Goal: Navigation & Orientation: Understand site structure

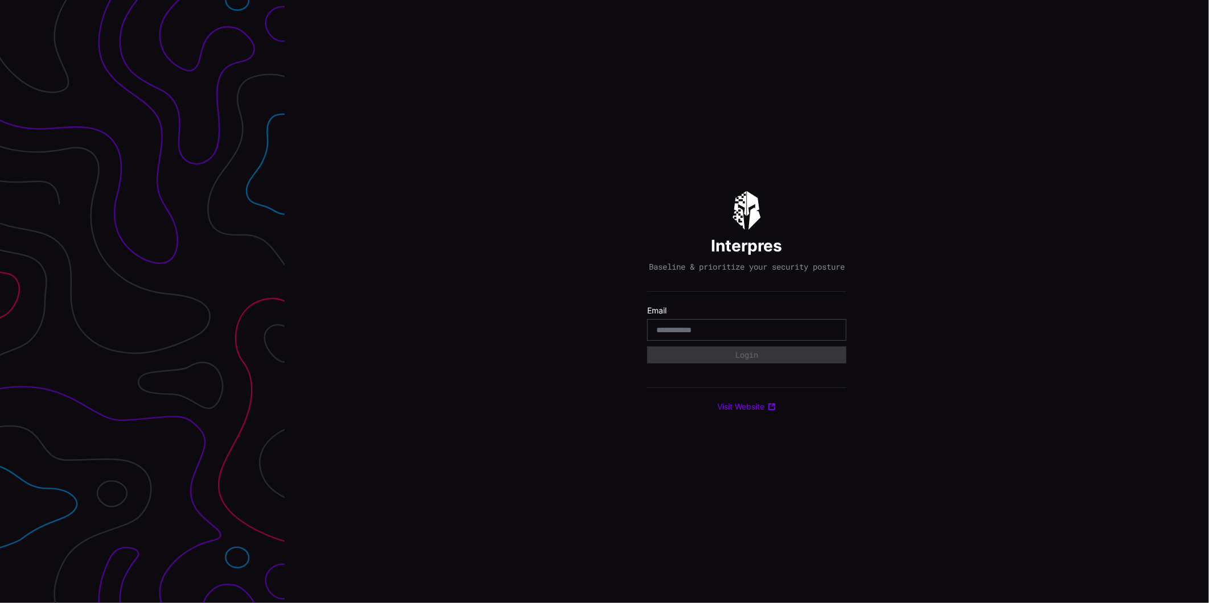
click at [770, 331] on input "email" at bounding box center [746, 330] width 181 height 10
type input "**********"
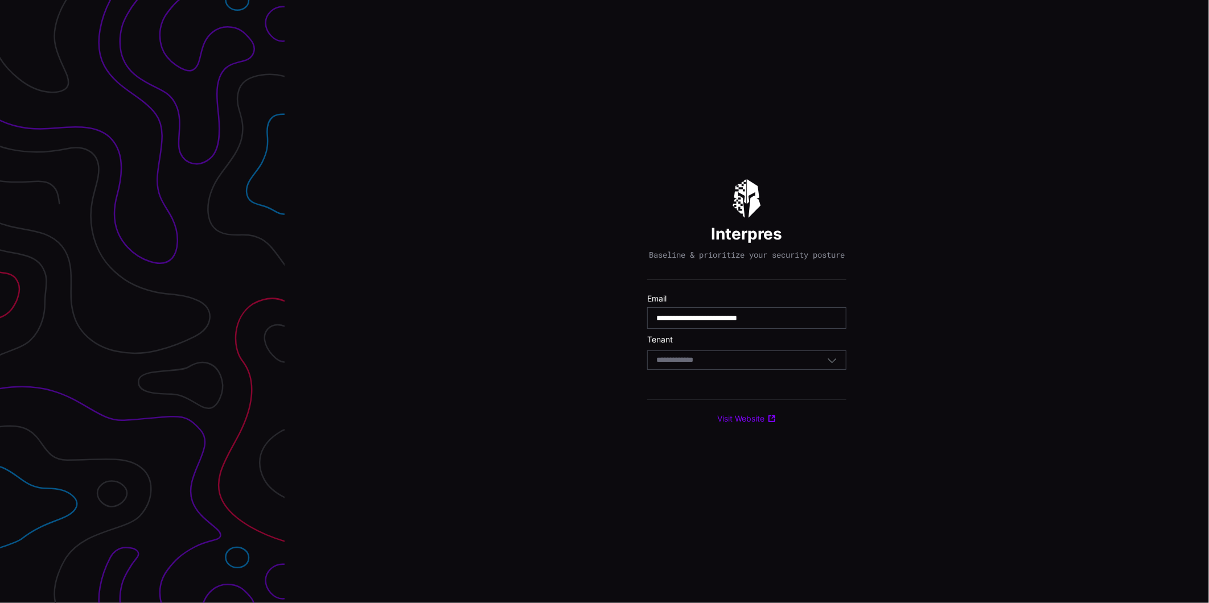
click at [773, 363] on div "Select Tenant" at bounding box center [741, 360] width 171 height 10
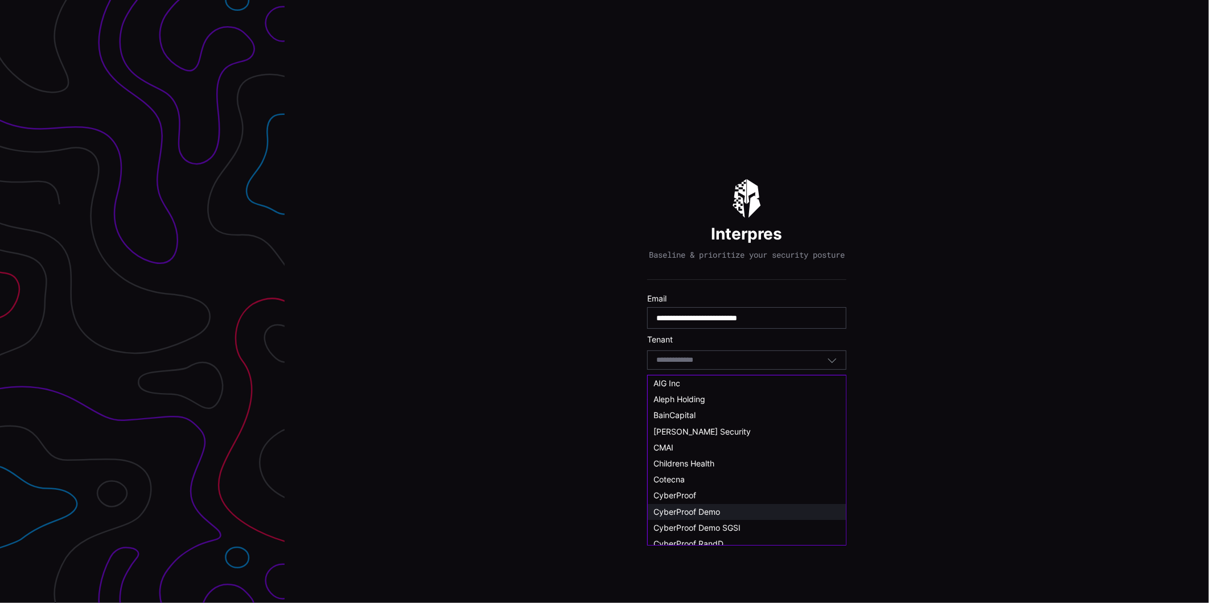
click at [709, 507] on span "CyberProof Demo" at bounding box center [687, 512] width 67 height 10
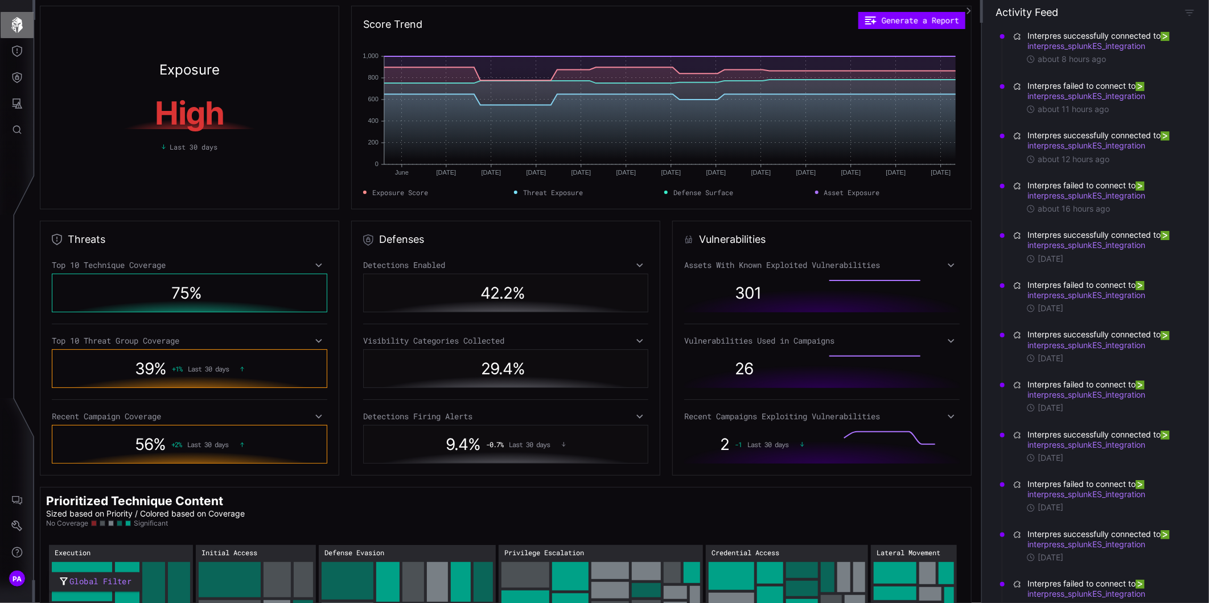
click at [18, 26] on icon "button" at bounding box center [17, 25] width 16 height 16
click at [26, 47] on button "Threat Exposure" at bounding box center [17, 51] width 33 height 26
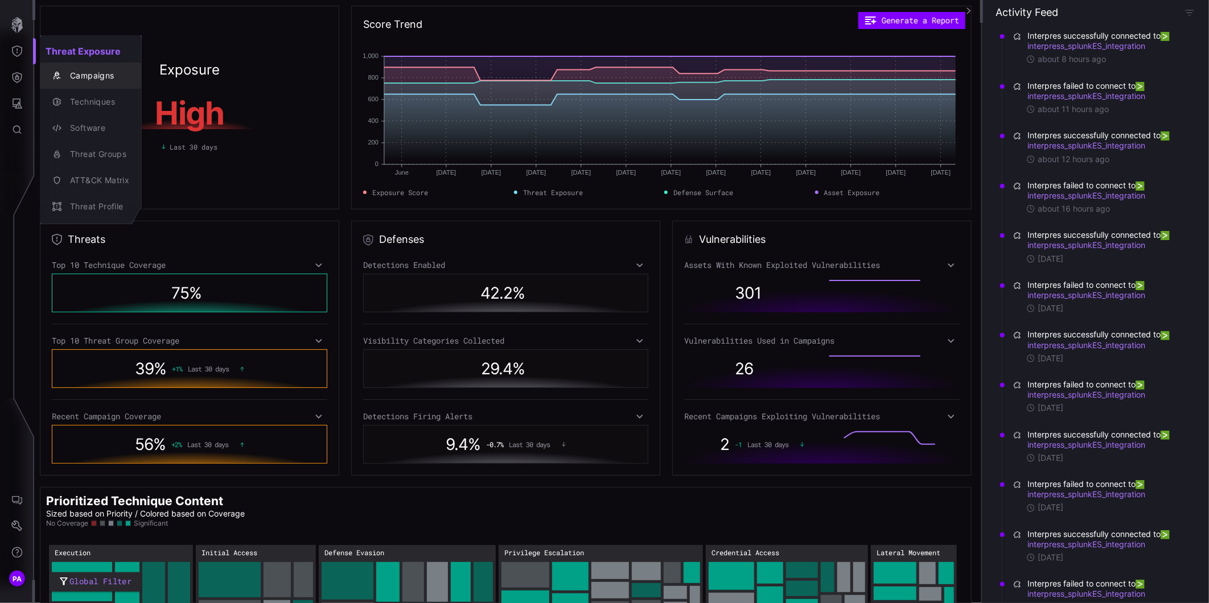
click at [88, 73] on div "Campaigns" at bounding box center [96, 76] width 65 height 14
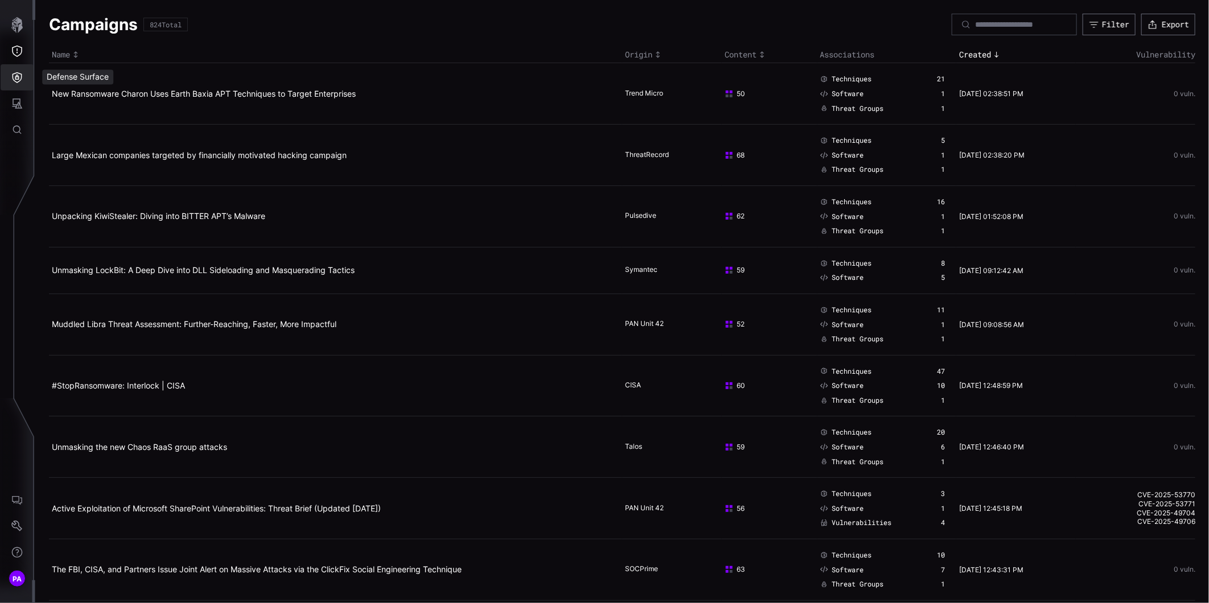
click at [23, 75] on button "Defense Surface" at bounding box center [17, 77] width 33 height 26
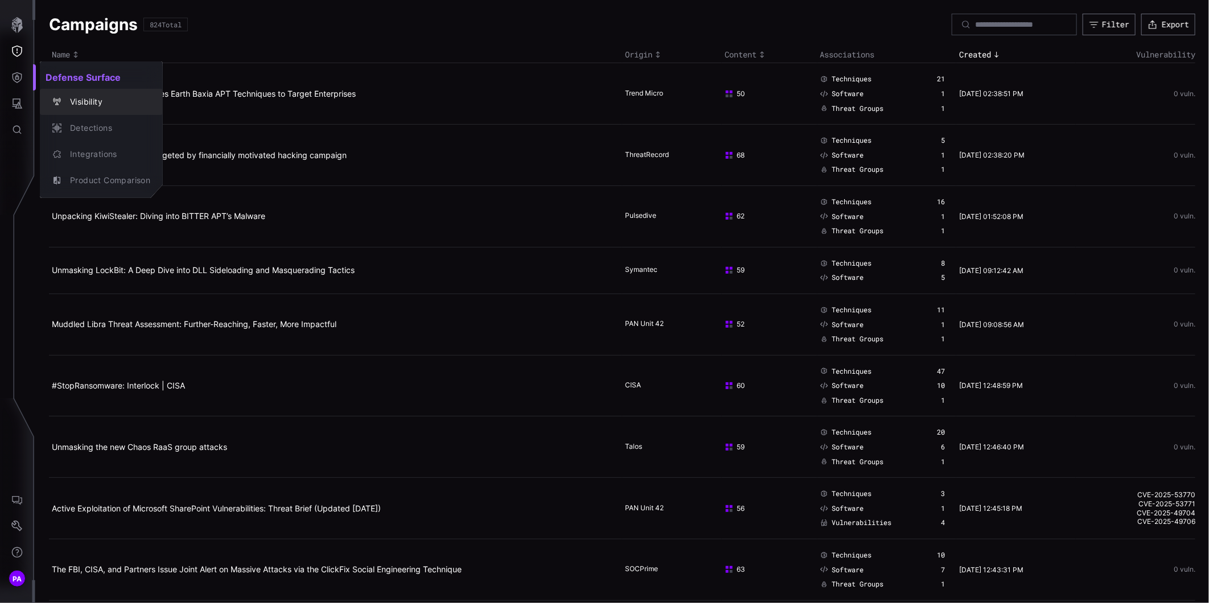
click at [86, 104] on div "Visibility" at bounding box center [107, 102] width 86 height 14
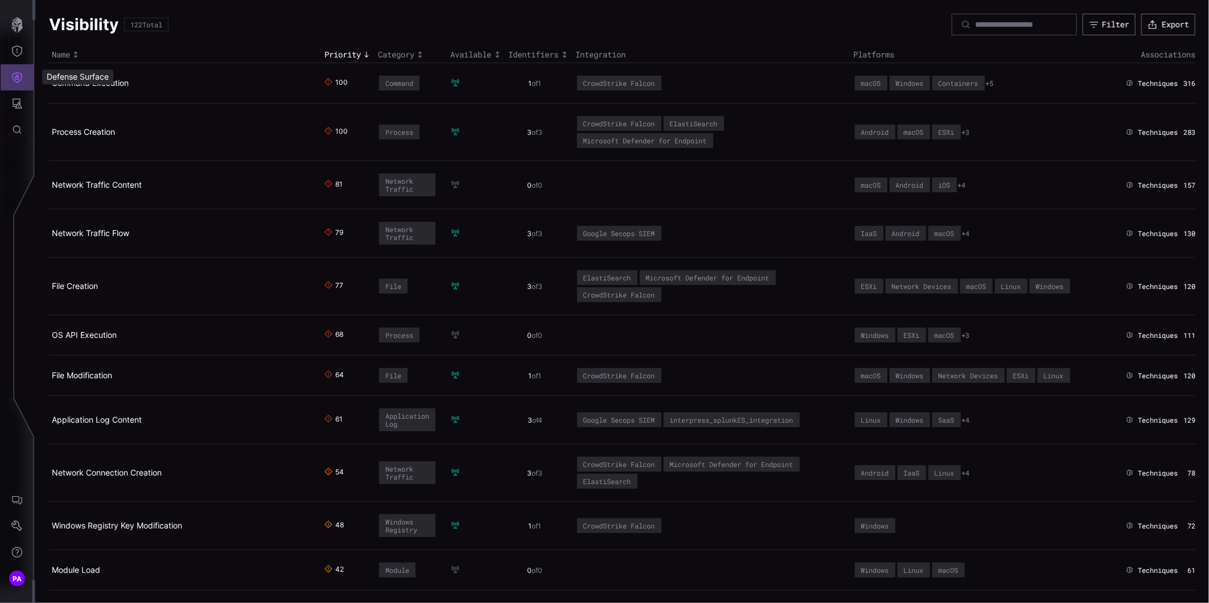
click at [13, 75] on icon "Defense Surface" at bounding box center [18, 77] width 10 height 11
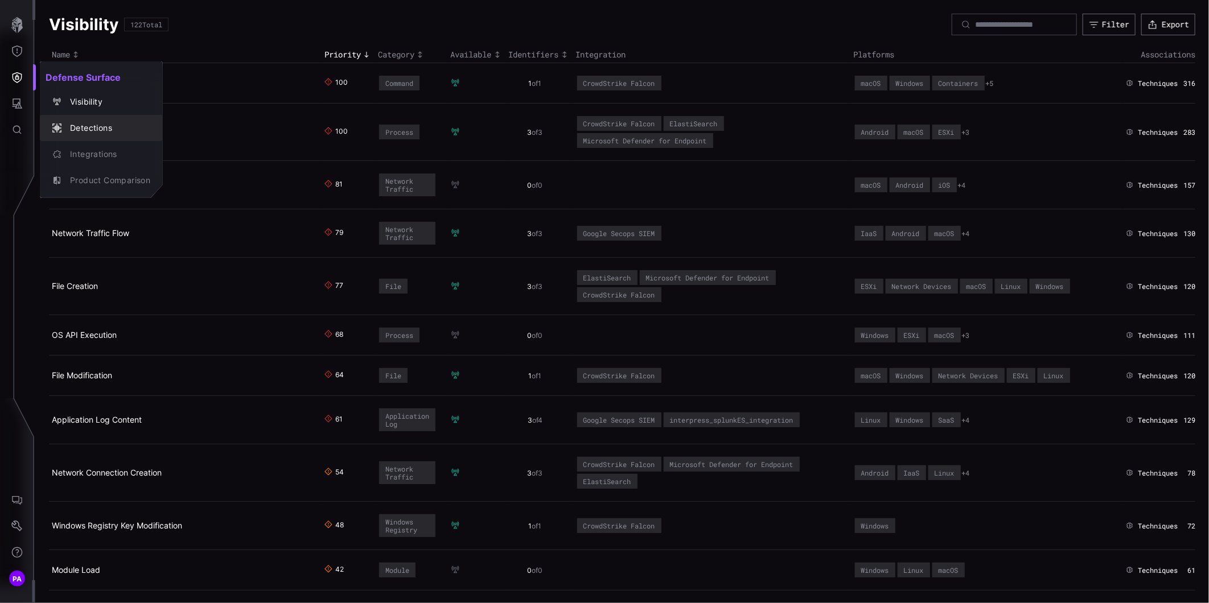
click at [75, 122] on div "Detections" at bounding box center [107, 128] width 86 height 14
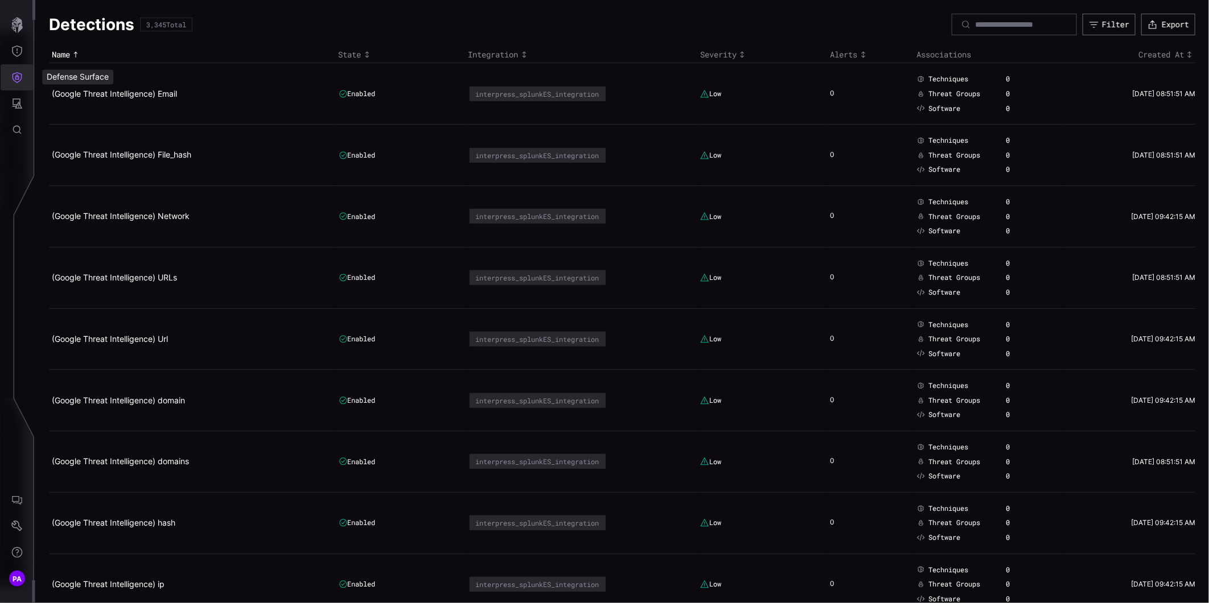
click at [14, 75] on icon "Defense Surface" at bounding box center [16, 77] width 11 height 11
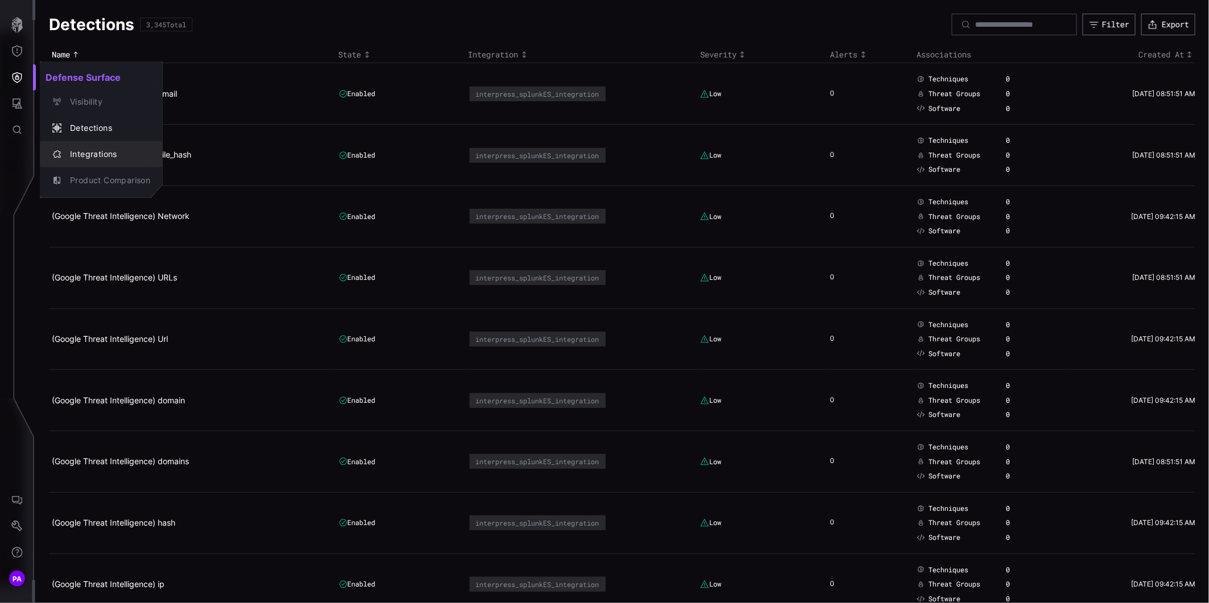
click at [75, 152] on div "Integrations" at bounding box center [107, 154] width 86 height 14
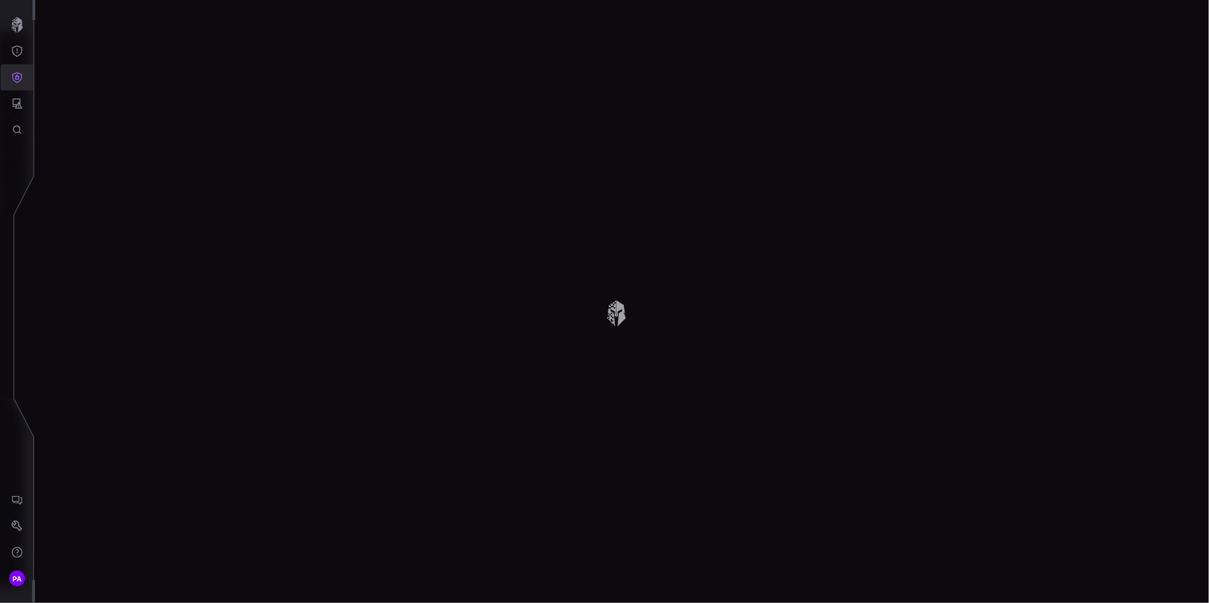
click at [20, 74] on icon "Defense Surface" at bounding box center [18, 77] width 10 height 11
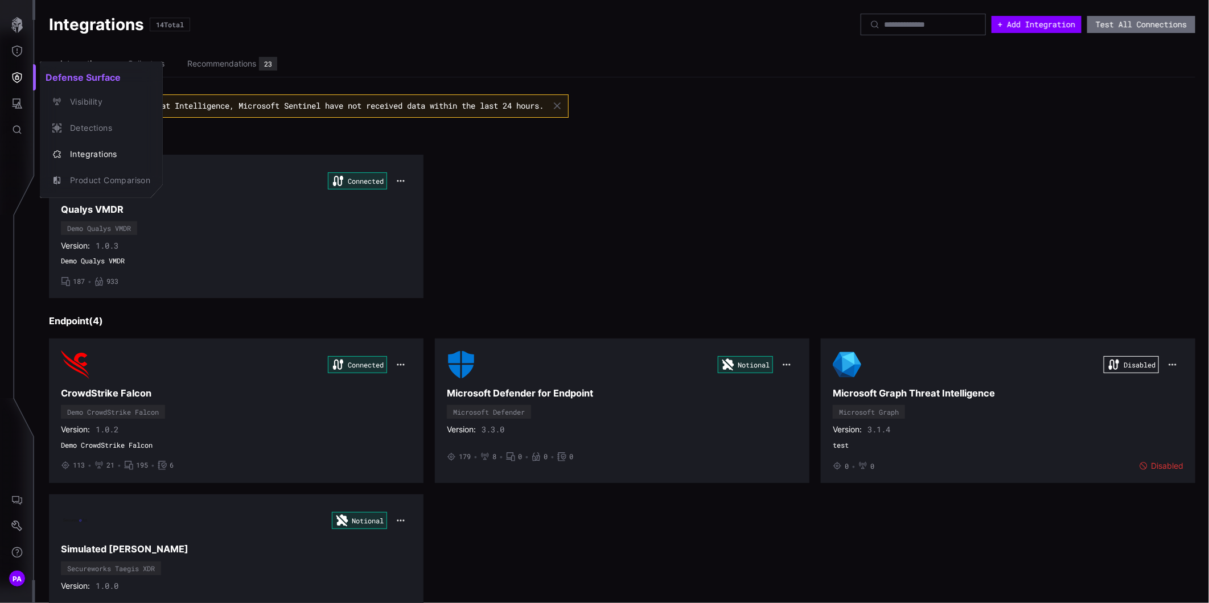
click at [22, 98] on div at bounding box center [604, 301] width 1209 height 603
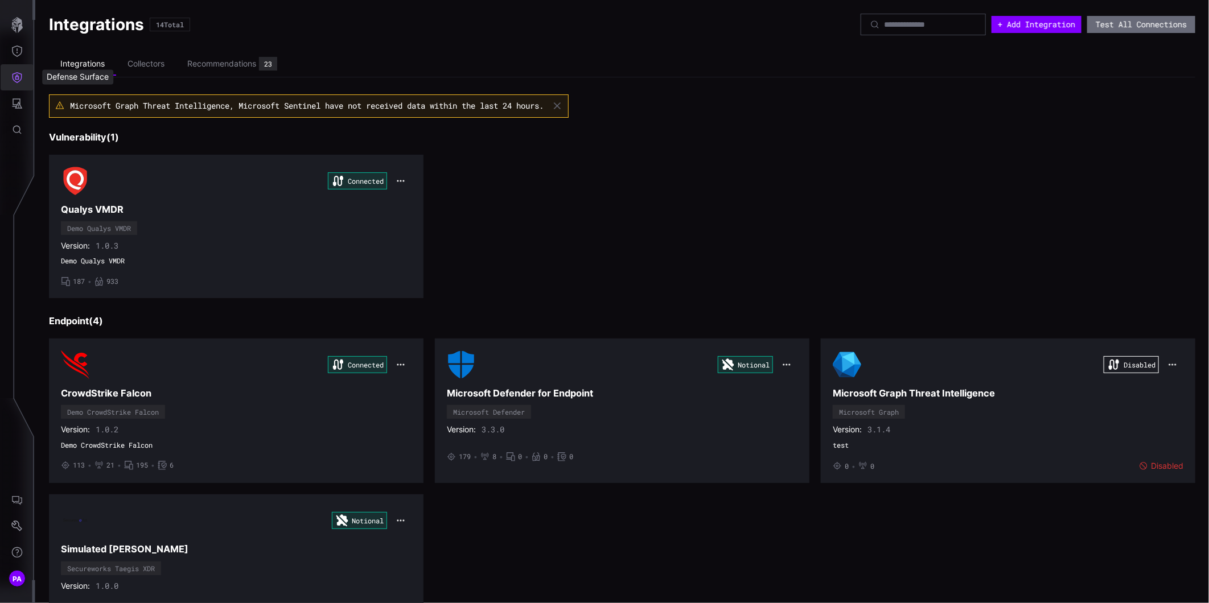
click at [21, 76] on icon "Defense Surface" at bounding box center [18, 77] width 10 height 11
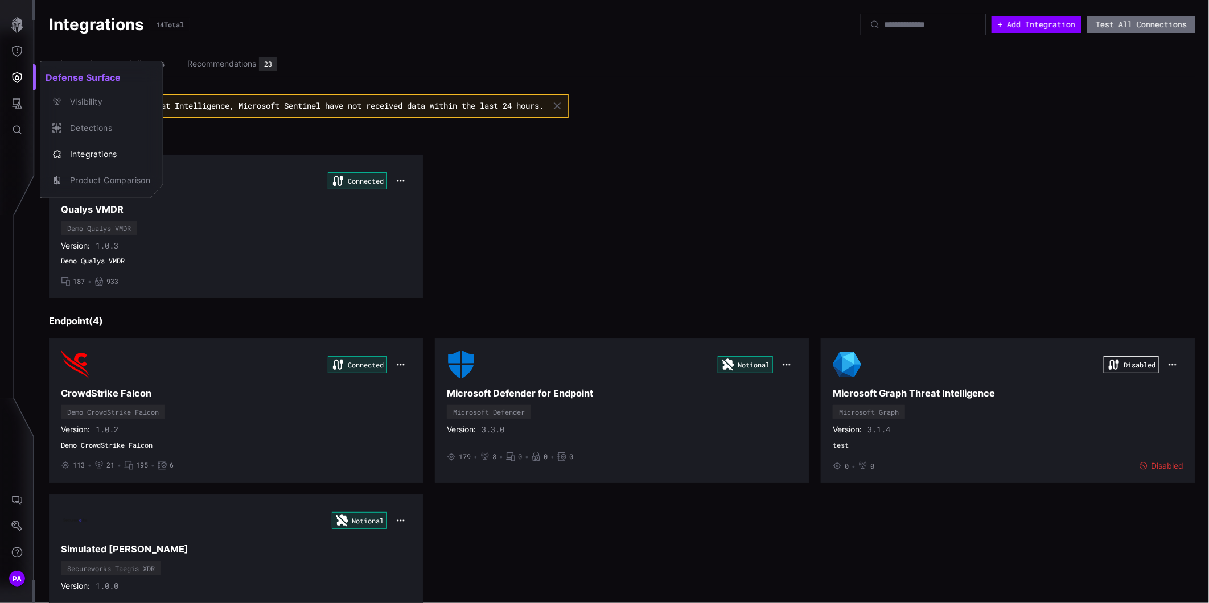
click at [14, 116] on div at bounding box center [604, 301] width 1209 height 603
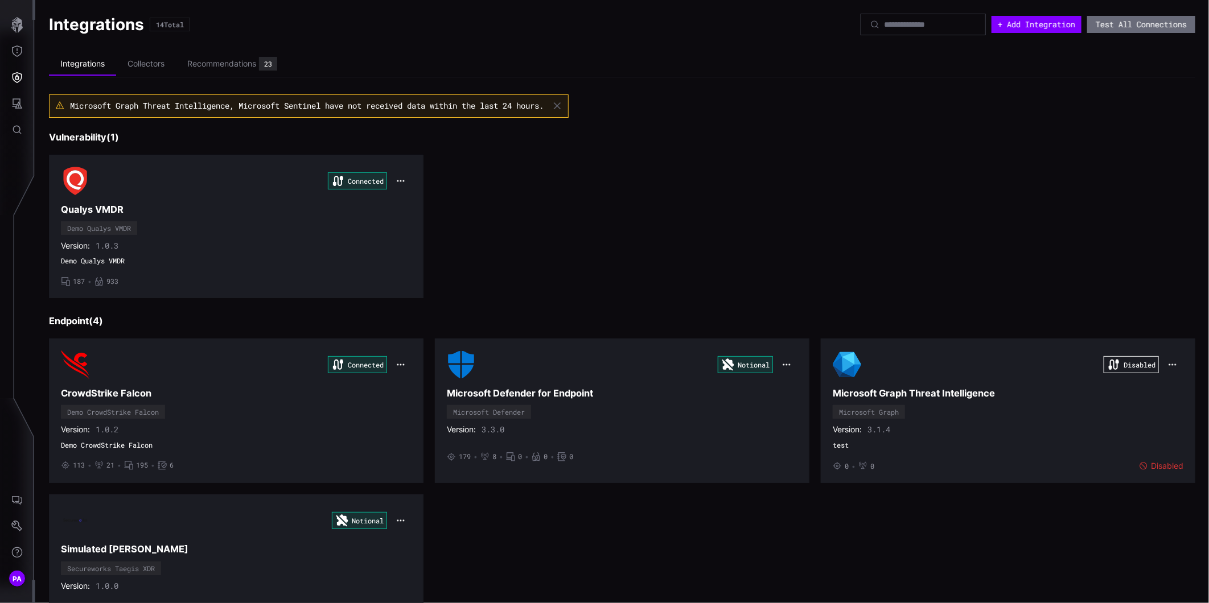
click at [14, 106] on div "Defense Surface Visibility Detections Integrations Product Comparison" at bounding box center [606, 301] width 1205 height 603
click at [61, 100] on div "Attack Surface" at bounding box center [74, 103] width 65 height 15
click at [13, 101] on icon "Attack Surface" at bounding box center [18, 103] width 10 height 10
click at [77, 125] on div "Vulnerabilities" at bounding box center [94, 128] width 60 height 14
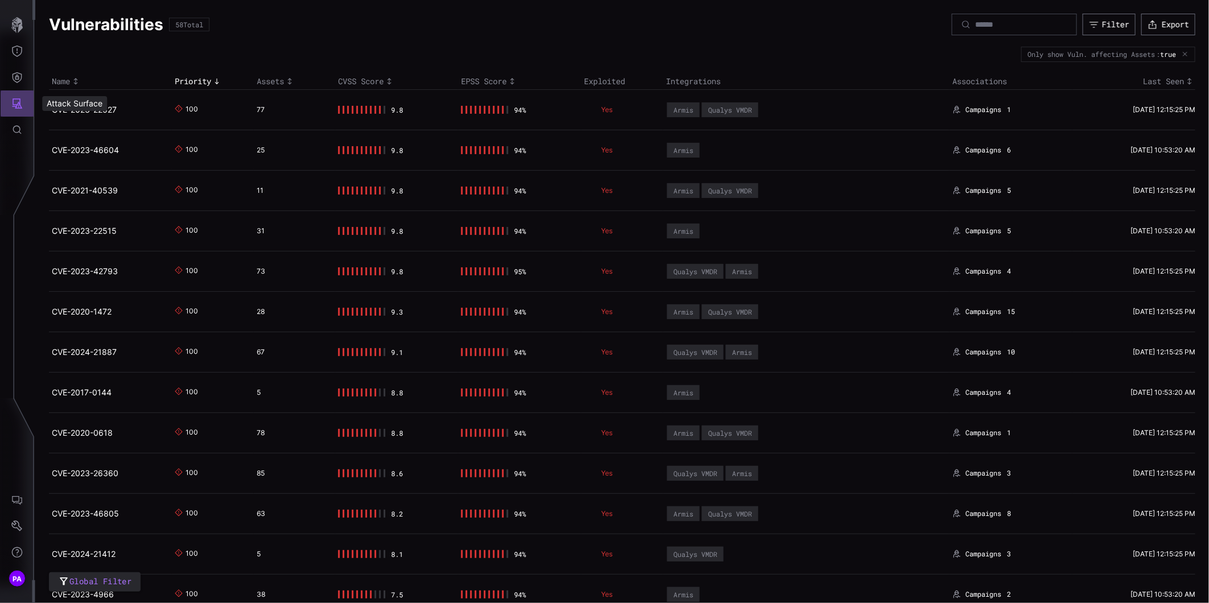
click at [15, 100] on icon "Attack Surface" at bounding box center [16, 103] width 11 height 11
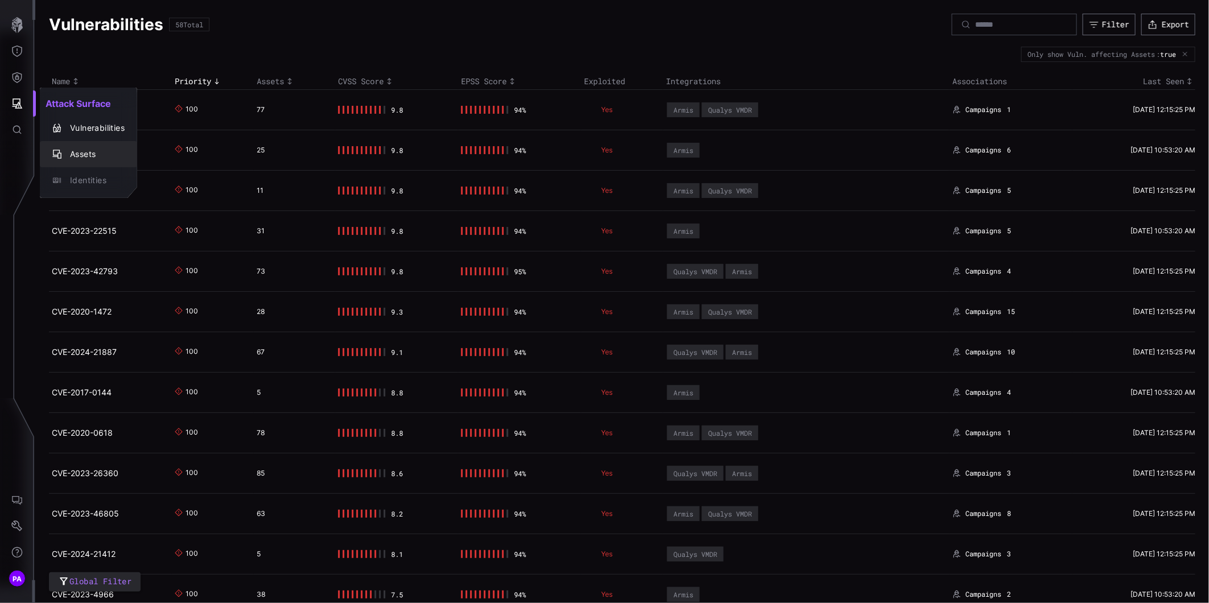
click at [65, 145] on button "Assets" at bounding box center [88, 154] width 97 height 26
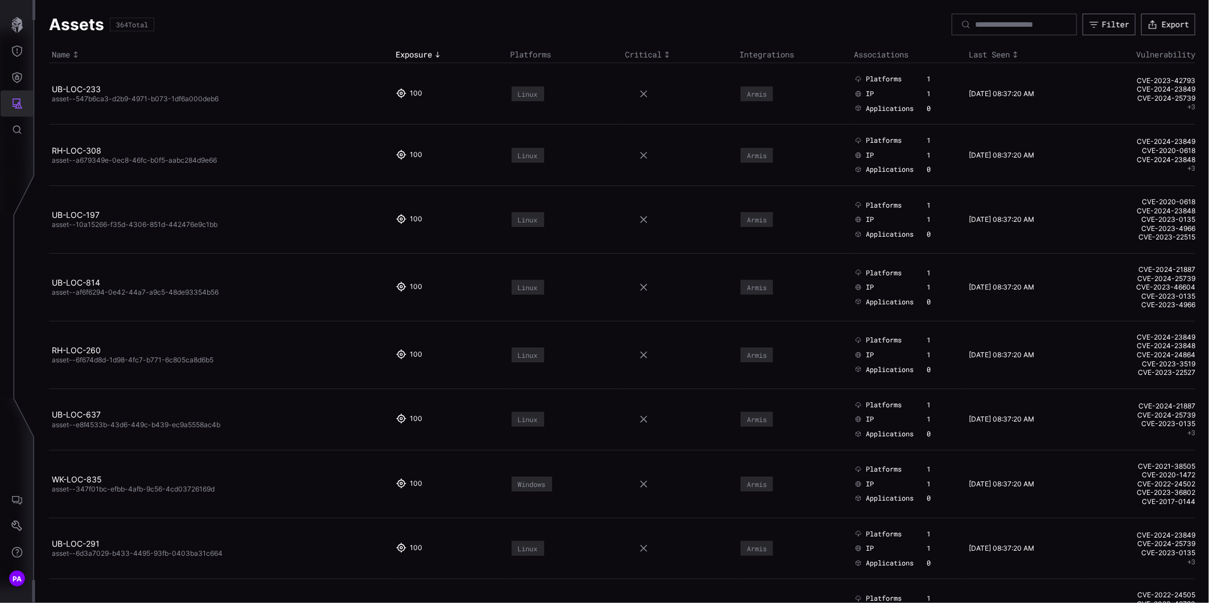
drag, startPoint x: 19, startPoint y: 98, endPoint x: 66, endPoint y: 124, distance: 53.2
click at [19, 98] on icon "Attack Surface" at bounding box center [18, 103] width 10 height 10
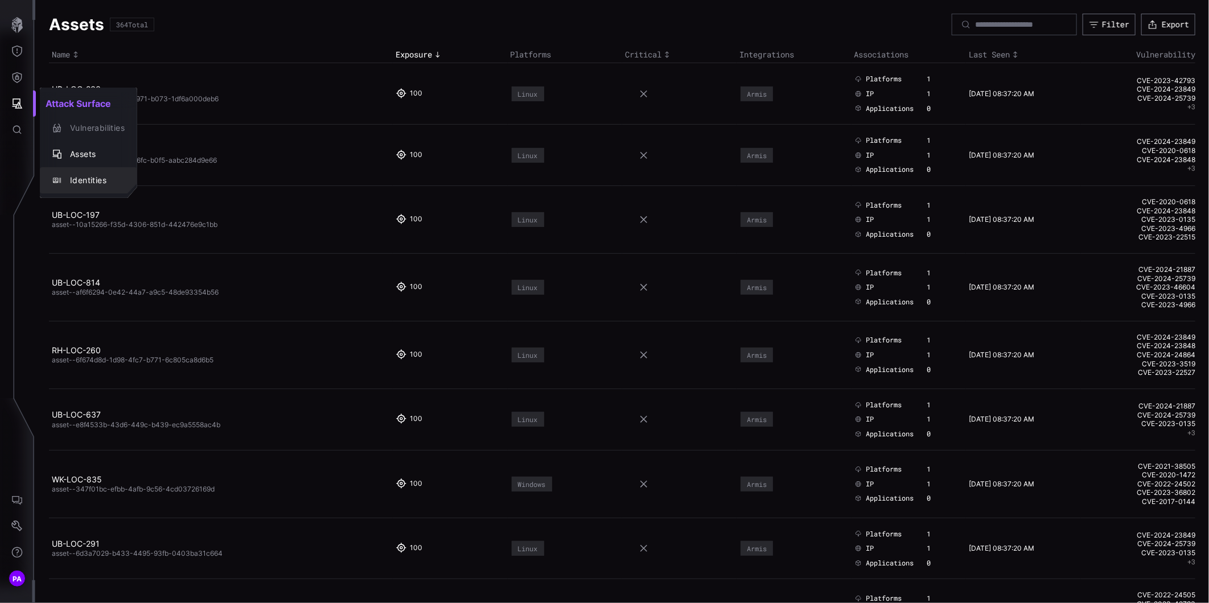
click at [94, 179] on div "Identities" at bounding box center [94, 181] width 60 height 14
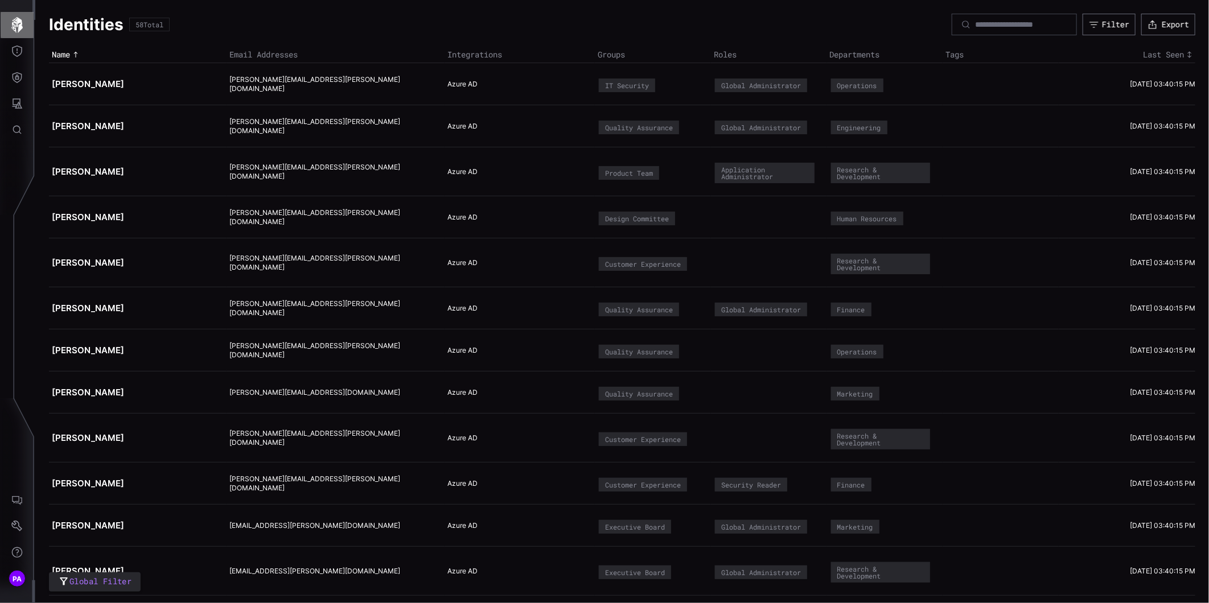
click at [15, 31] on icon "button" at bounding box center [17, 25] width 16 height 16
